Goal: Information Seeking & Learning: Learn about a topic

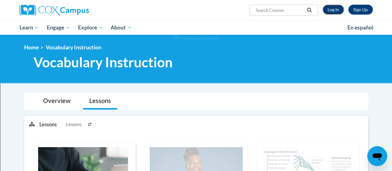
click at [333, 13] on link "Log In" at bounding box center [333, 10] width 21 height 10
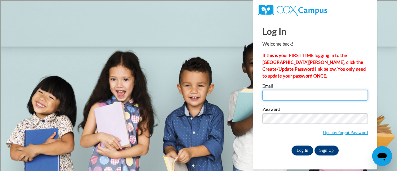
type input "franmad@sdmfschools.org"
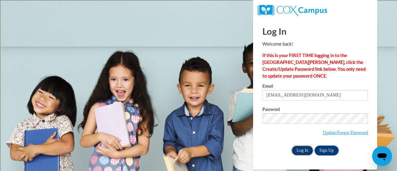
click at [299, 149] on input "Log In" at bounding box center [303, 150] width 22 height 10
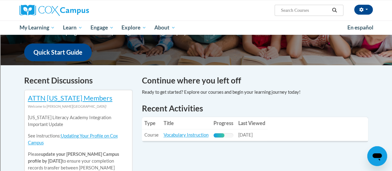
scroll to position [179, 0]
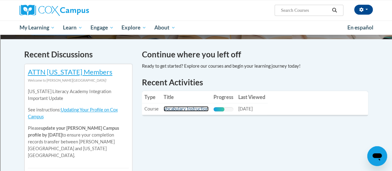
click at [190, 110] on link "Vocabulary Instruction" at bounding box center [186, 108] width 45 height 5
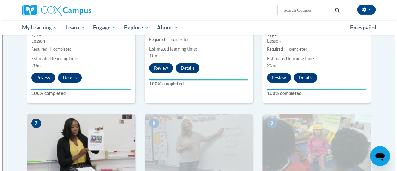
scroll to position [489, 0]
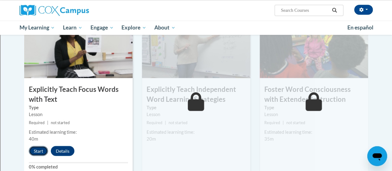
click at [35, 150] on button "Start" at bounding box center [38, 151] width 19 height 10
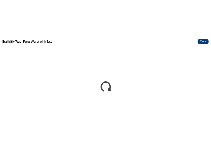
scroll to position [0, 0]
